Goal: Task Accomplishment & Management: Use online tool/utility

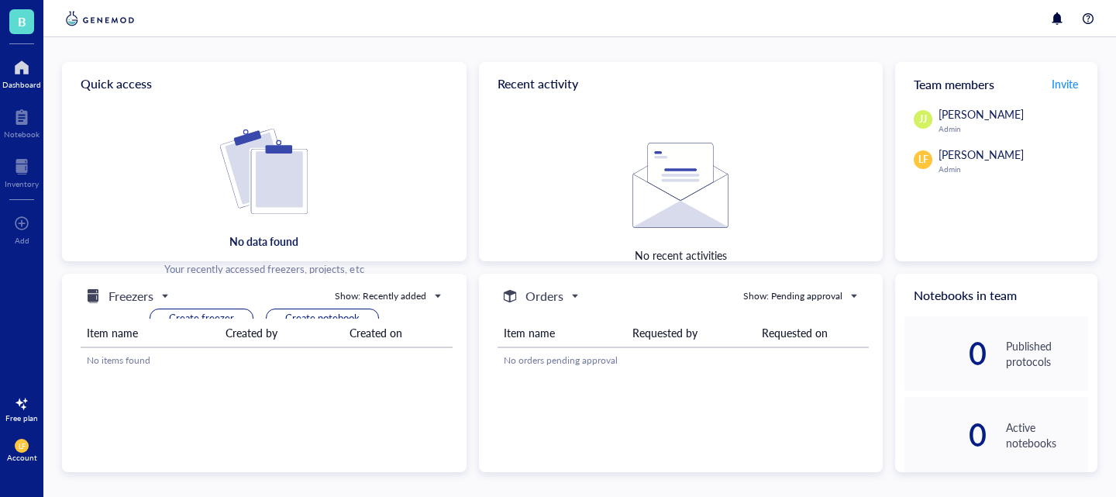
click at [239, 284] on div "Freezers Show: Recently added Item name Created by Created on No items found" at bounding box center [264, 373] width 405 height 199
click at [150, 294] on h5 "Freezers" at bounding box center [130, 296] width 45 height 19
click at [143, 320] on h5 "Freezers" at bounding box center [127, 321] width 39 height 17
click at [208, 312] on span "Create freezer" at bounding box center [201, 318] width 65 height 14
click at [25, 76] on div at bounding box center [21, 67] width 39 height 25
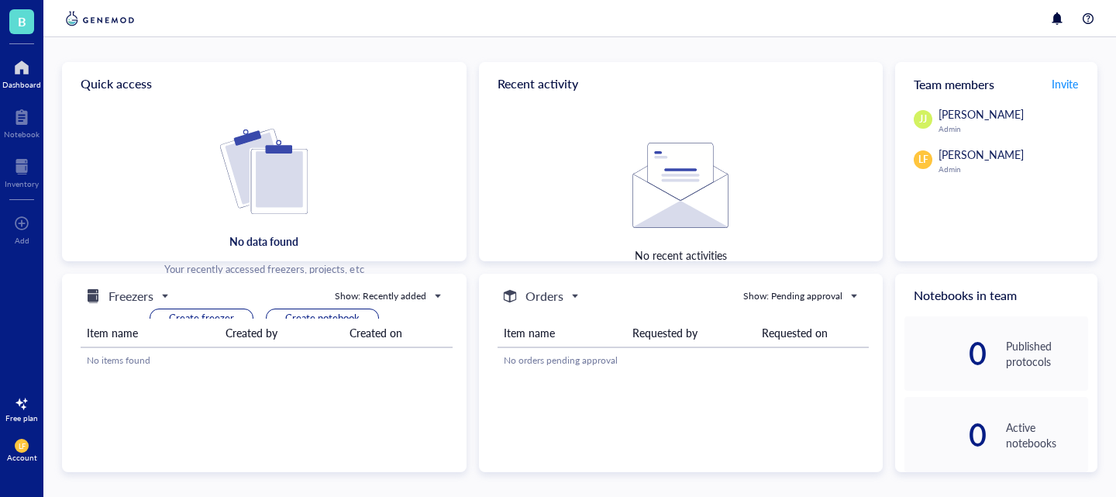
click at [22, 33] on span "B" at bounding box center [21, 21] width 25 height 25
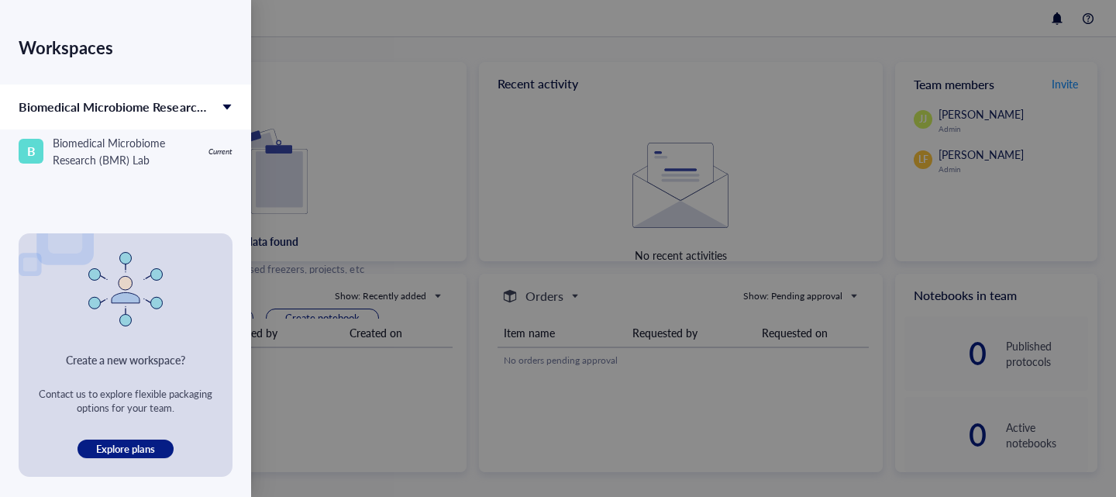
click at [276, 210] on div at bounding box center [558, 248] width 1116 height 497
